Goal: Task Accomplishment & Management: Complete application form

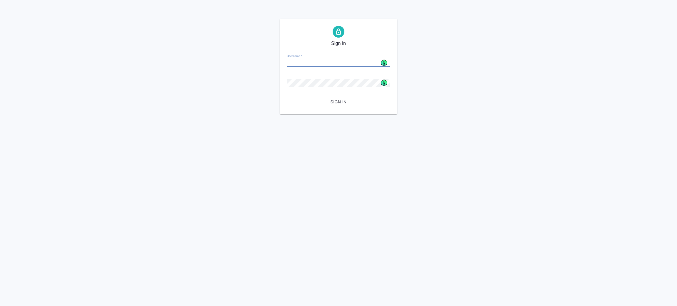
click at [296, 114] on html "Sign in Username   * Password   * urlPath   * /Work/68dbc12e4f0c5f6107a29fa4 Si…" at bounding box center [338, 57] width 677 height 114
click at [383, 61] on icon at bounding box center [384, 63] width 6 height 6
type input "[EMAIL_ADDRESS][DOMAIN_NAME]"
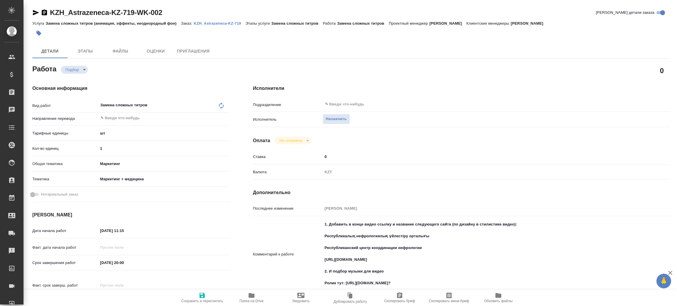
type textarea "x"
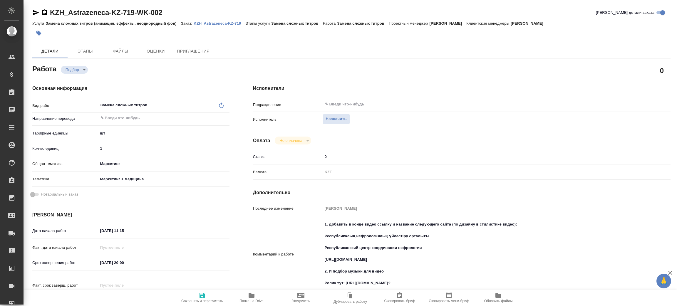
type textarea "x"
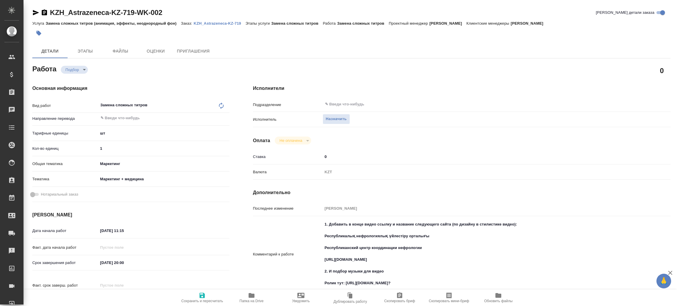
type textarea "x"
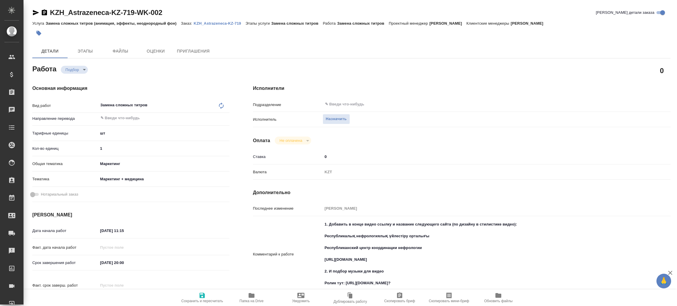
type textarea "x"
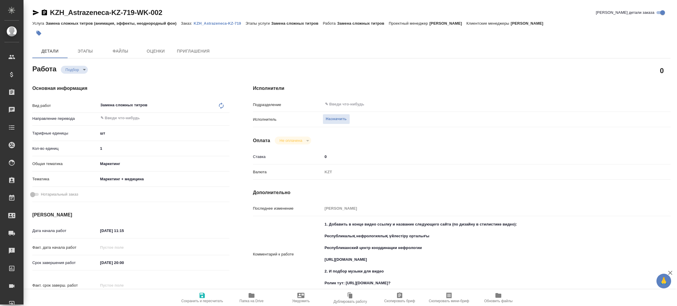
type textarea "x"
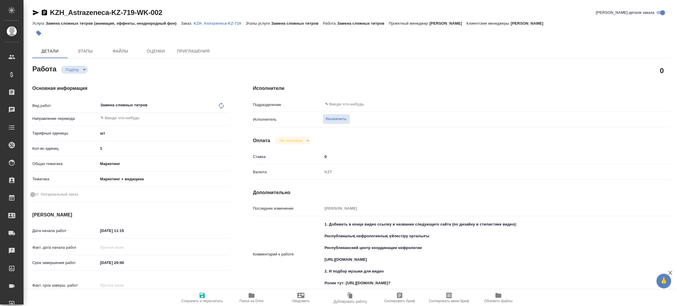
type textarea "x"
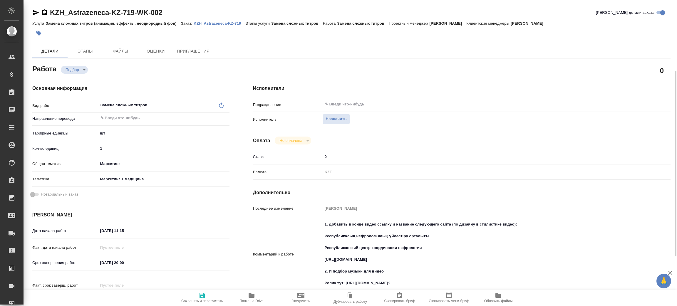
scroll to position [44, 0]
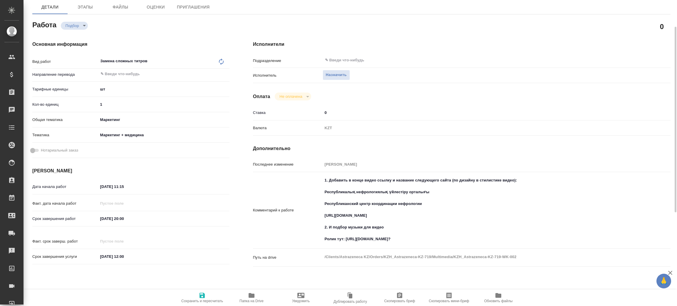
type textarea "x"
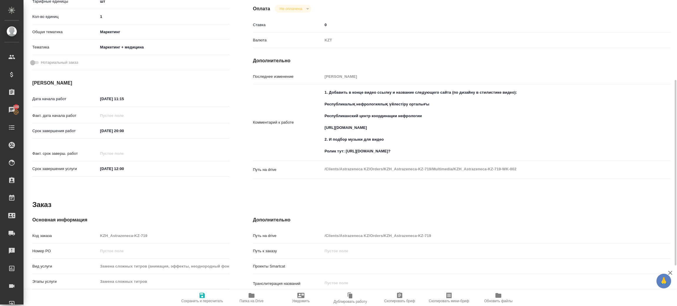
scroll to position [0, 0]
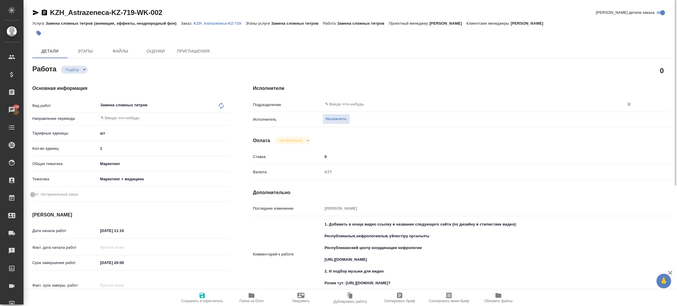
click at [353, 109] on div "​" at bounding box center [479, 104] width 313 height 11
click at [335, 120] on span "Назначить" at bounding box center [336, 119] width 21 height 7
type textarea "x"
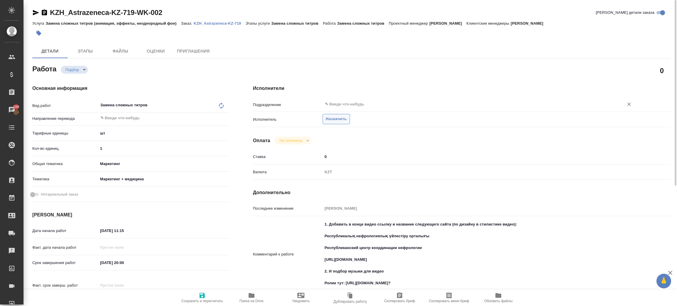
type textarea "x"
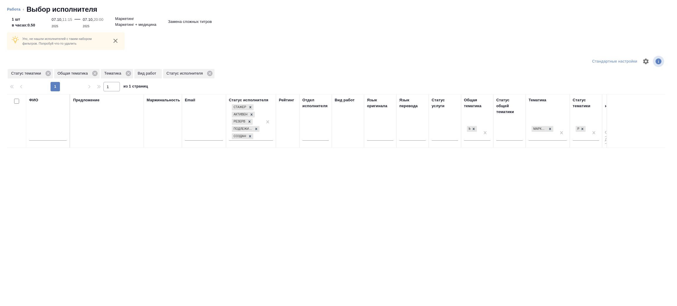
click at [39, 134] on input "text" at bounding box center [48, 136] width 38 height 7
type input "p"
type input "зенков"
click at [93, 72] on icon at bounding box center [94, 73] width 5 height 5
click at [81, 72] on icon at bounding box center [81, 73] width 5 height 5
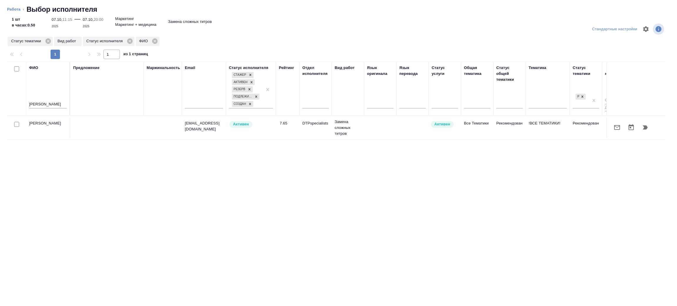
click at [646, 128] on icon "button" at bounding box center [645, 128] width 5 height 4
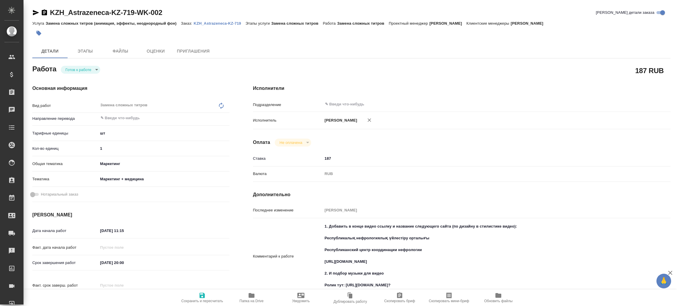
type textarea "x"
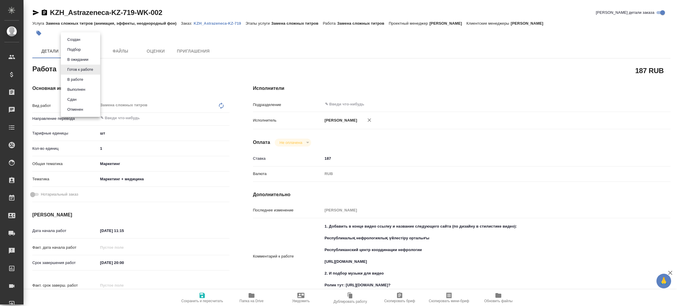
click at [89, 70] on body "🙏 .cls-1 fill:#fff; AWATERA Zenkov Aleksei Клиенты Спецификации Заказы Чаты Tod…" at bounding box center [338, 153] width 677 height 306
type textarea "x"
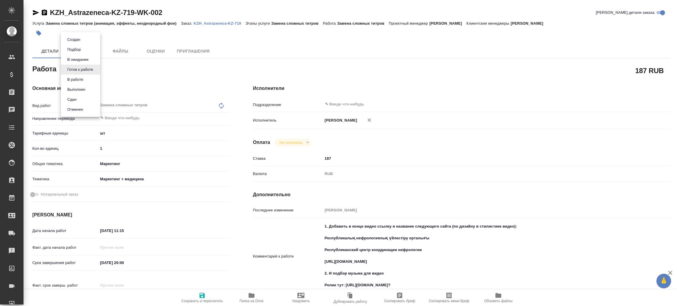
type textarea "x"
click at [88, 81] on li "В работе" at bounding box center [80, 80] width 39 height 10
type textarea "x"
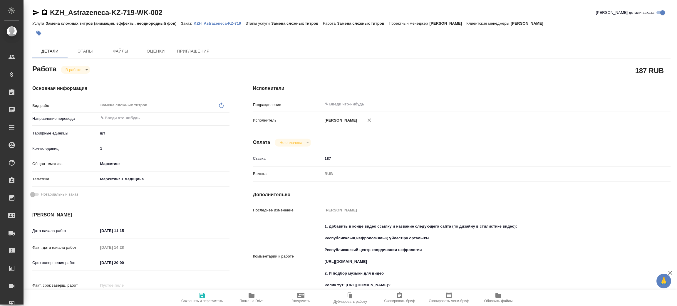
type textarea "x"
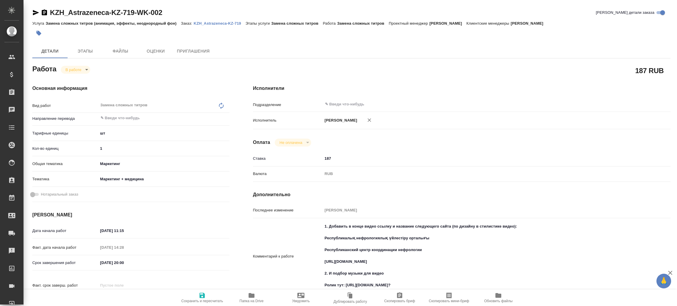
type textarea "x"
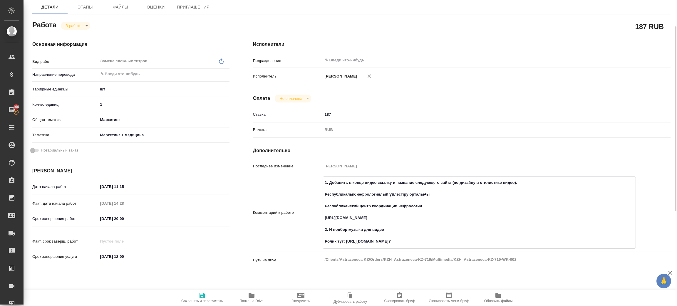
drag, startPoint x: 324, startPoint y: 193, endPoint x: 368, endPoint y: 216, distance: 49.2
click at [368, 216] on textarea "1. Добавить в конце видео ссылку и название следующего сайта (по дизайну в стил…" at bounding box center [479, 212] width 313 height 69
drag, startPoint x: 347, startPoint y: 241, endPoint x: 515, endPoint y: 131, distance: 201.1
click at [501, 241] on textarea "1. Добавить в конце видео ссылку и название следующего сайта (по дизайну в стил…" at bounding box center [479, 212] width 313 height 69
click at [417, 223] on textarea "1. Добавить в конце видео ссылку и название следующего сайта (по дизайну в стил…" at bounding box center [479, 212] width 313 height 69
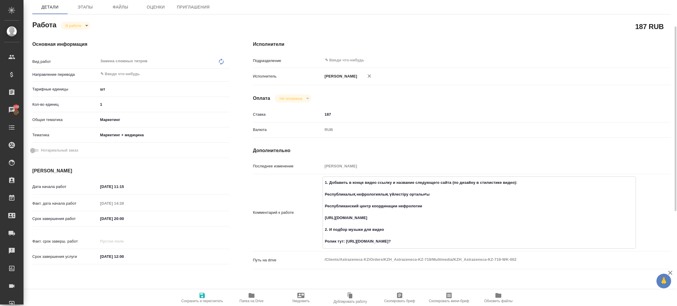
click at [406, 217] on textarea "1. Добавить в конце видео ссылку и название следующего сайта (по дизайну в стил…" at bounding box center [479, 212] width 313 height 69
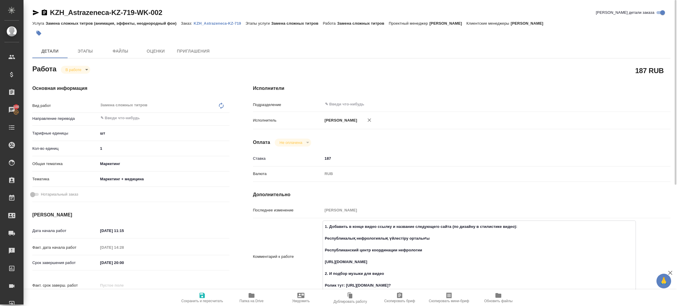
type textarea "x"
click at [208, 21] on p "KZH_Astrazeneca-KZ-719" at bounding box center [220, 23] width 52 height 4
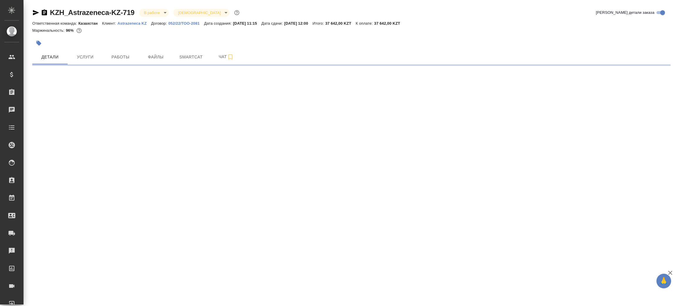
select select "RU"
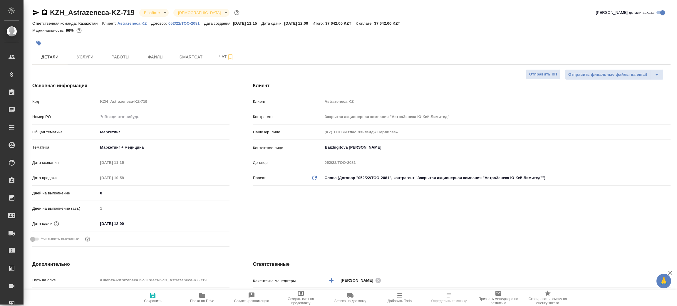
type textarea "x"
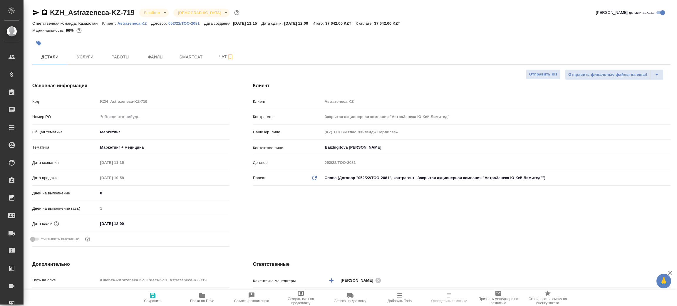
type textarea "x"
click at [43, 11] on icon "button" at bounding box center [44, 12] width 5 height 6
type input "[PERSON_NAME]"
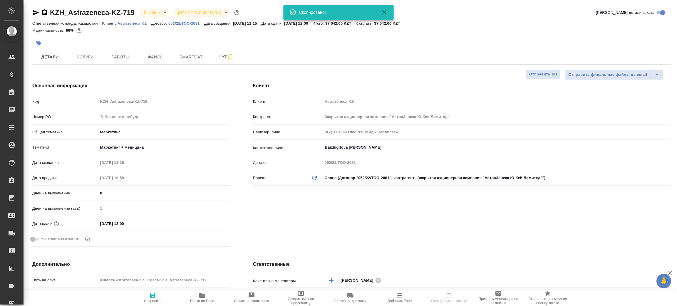
type textarea "x"
select select "RU"
type textarea "x"
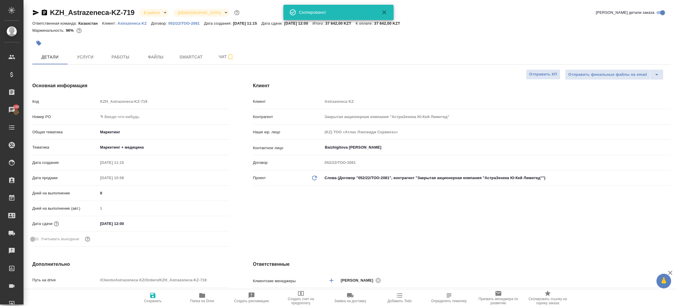
type textarea "x"
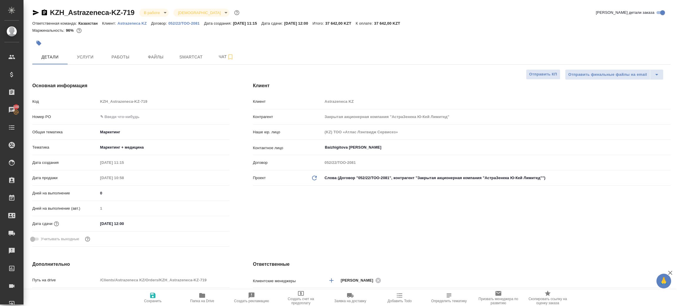
type textarea "x"
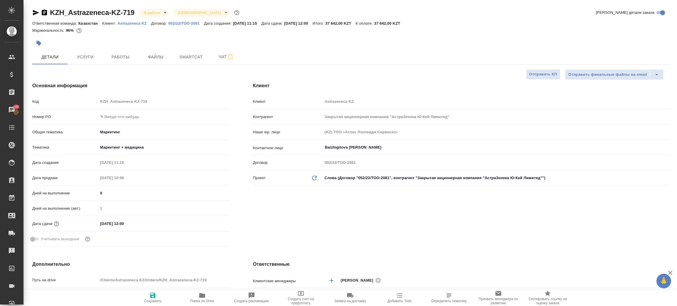
type textarea "x"
click at [205, 294] on icon "button" at bounding box center [202, 295] width 7 height 7
type textarea "x"
